Goal: Transaction & Acquisition: Purchase product/service

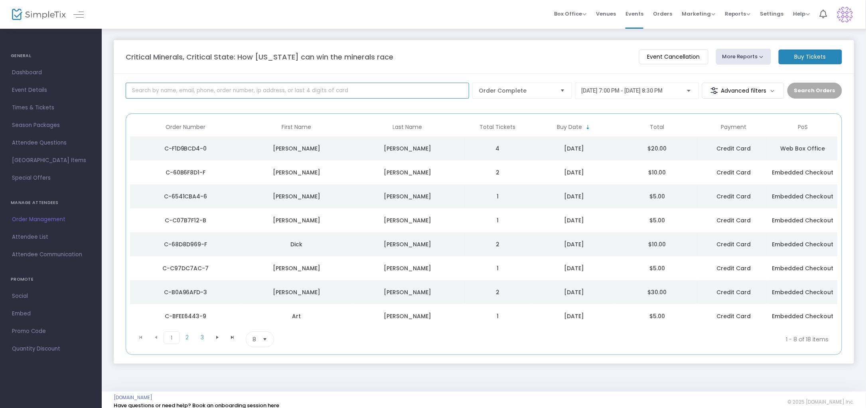
click at [261, 87] on input at bounding box center [298, 91] width 344 height 16
type input "[PERSON_NAME]"
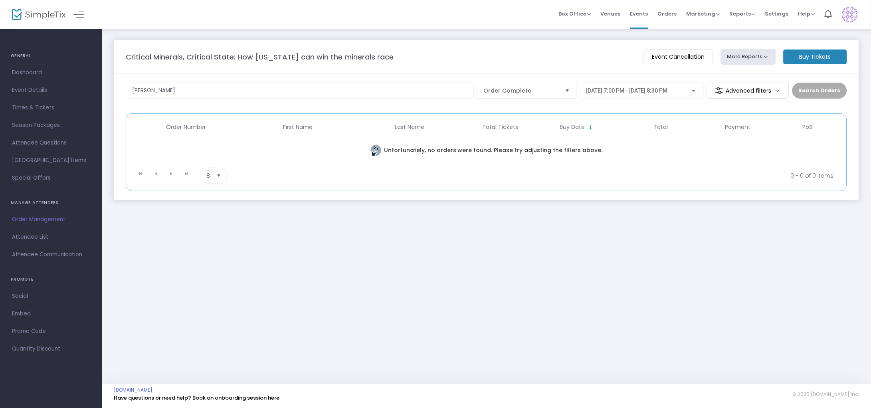
click at [815, 54] on m-button "Buy Tickets" at bounding box center [814, 56] width 63 height 15
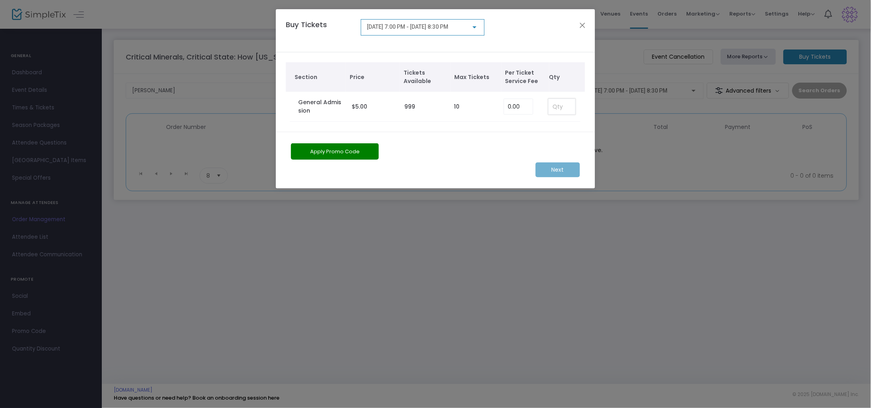
click at [564, 101] on input at bounding box center [562, 106] width 26 height 15
type input "3"
click at [546, 170] on m-button "Next" at bounding box center [558, 169] width 44 height 15
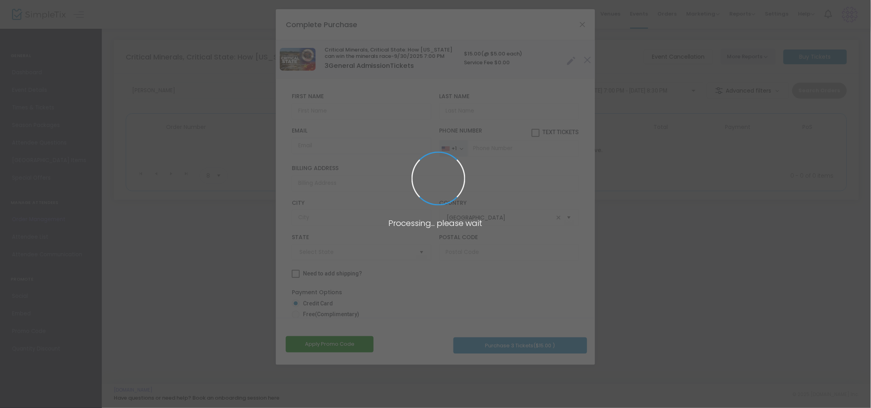
type input "[US_STATE]"
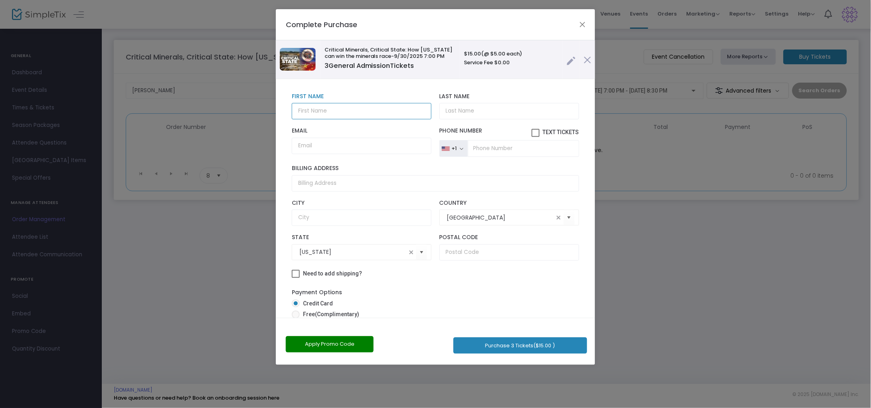
click at [318, 110] on input "text" at bounding box center [362, 111] width 140 height 16
type input "K"
type input "[PERSON_NAME]"
click at [314, 142] on input "Email" at bounding box center [362, 146] width 140 height 16
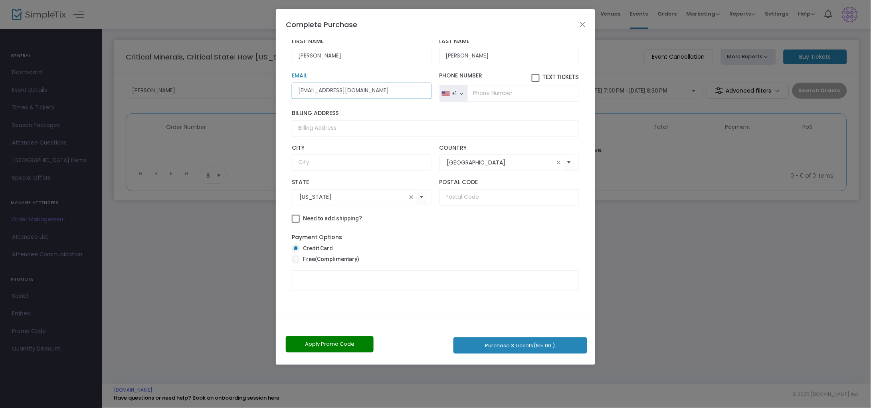
scroll to position [55, 0]
type input "[EMAIL_ADDRESS][DOMAIN_NAME]"
click at [514, 344] on button "Purchase 3 Tickets ($15.00 )" at bounding box center [520, 345] width 134 height 16
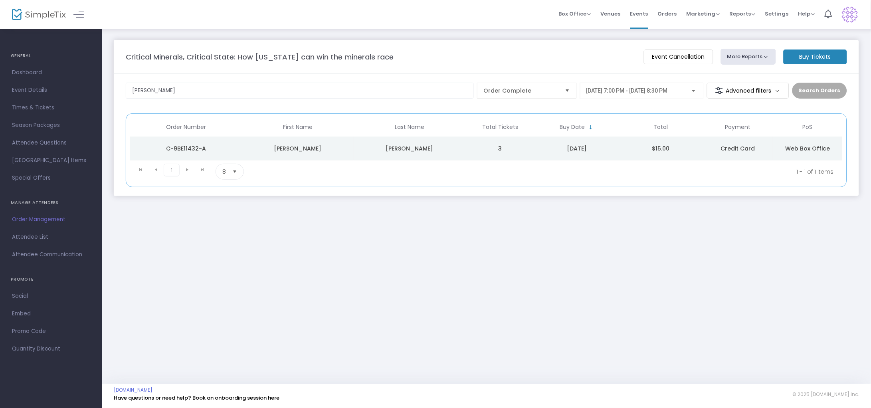
click at [195, 147] on div "C-9BE11432-A" at bounding box center [186, 148] width 108 height 8
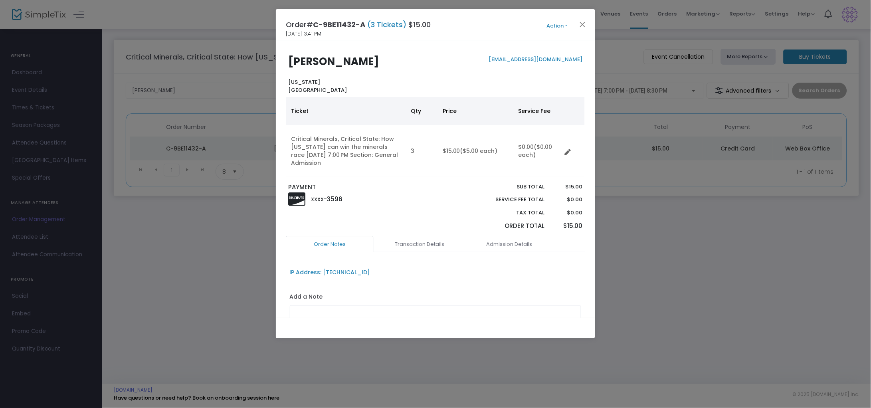
click at [565, 25] on button "Action" at bounding box center [557, 26] width 48 height 9
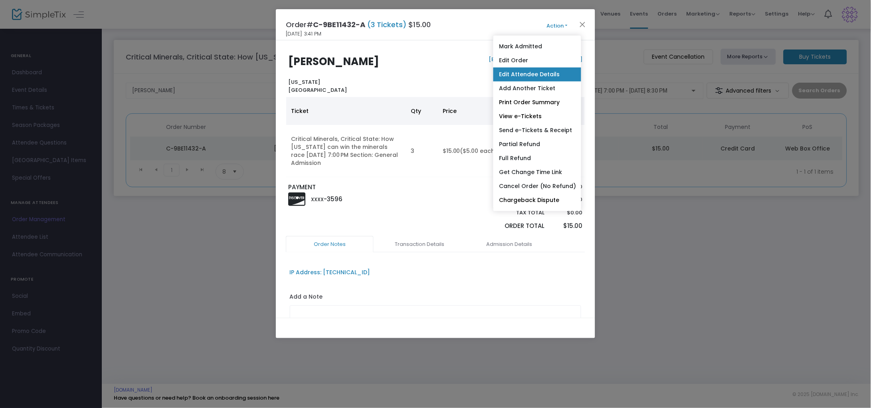
click at [529, 73] on link "Edit Attendee Details" at bounding box center [537, 74] width 88 height 14
